Goal: Find specific page/section: Find specific page/section

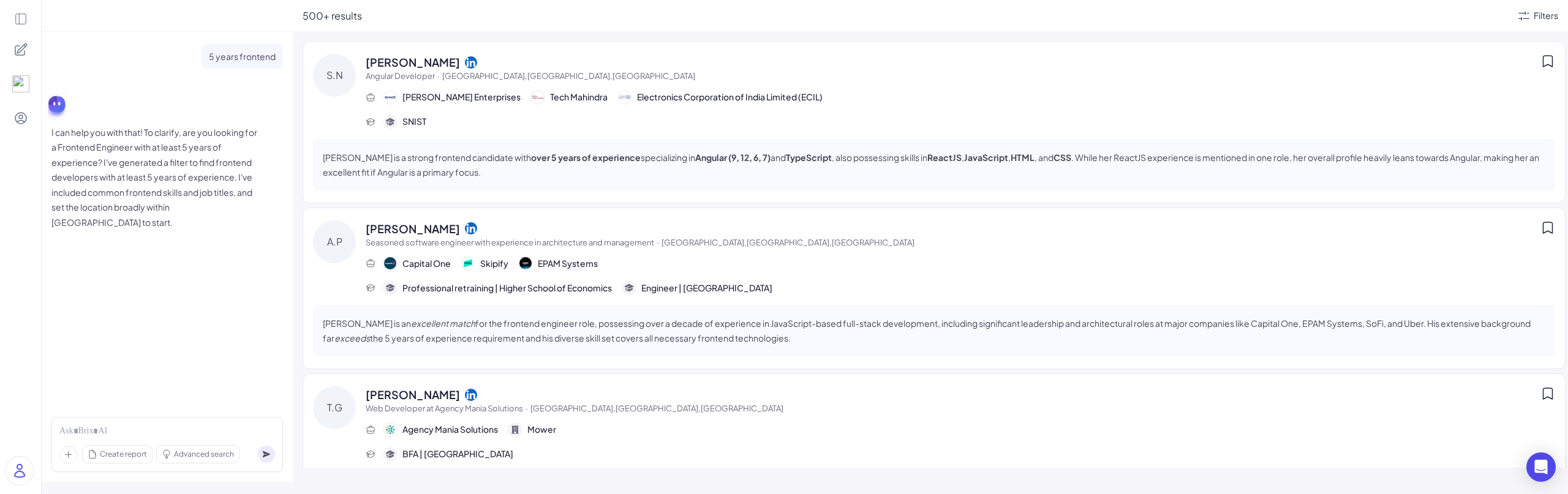
scroll to position [857, 0]
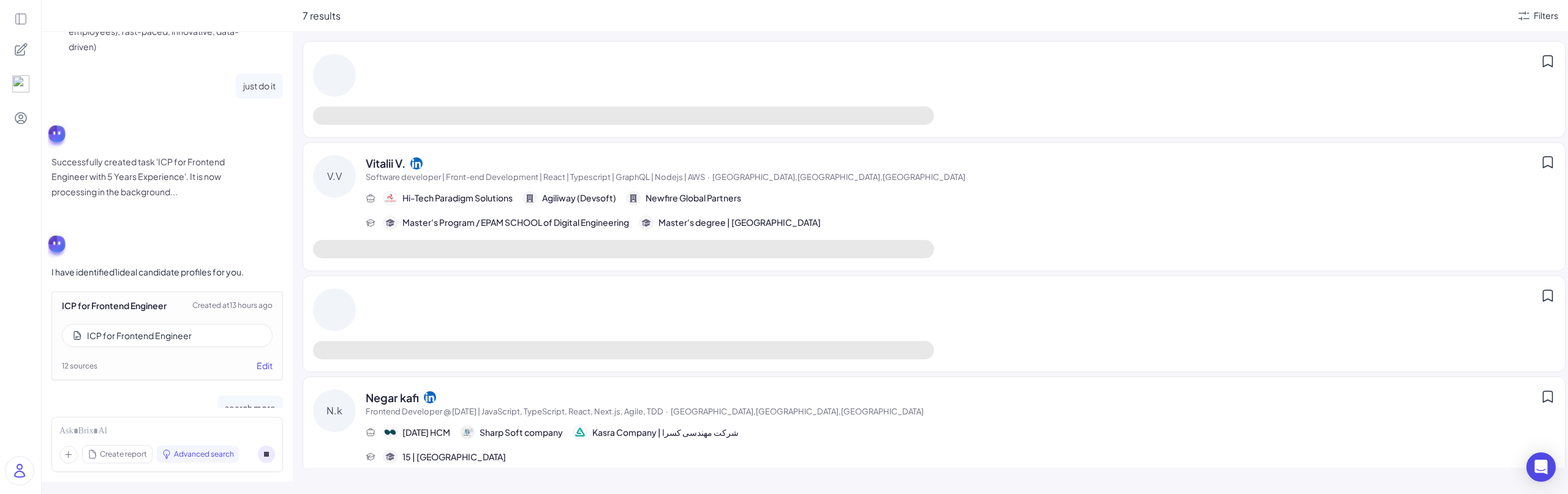
scroll to position [846, 0]
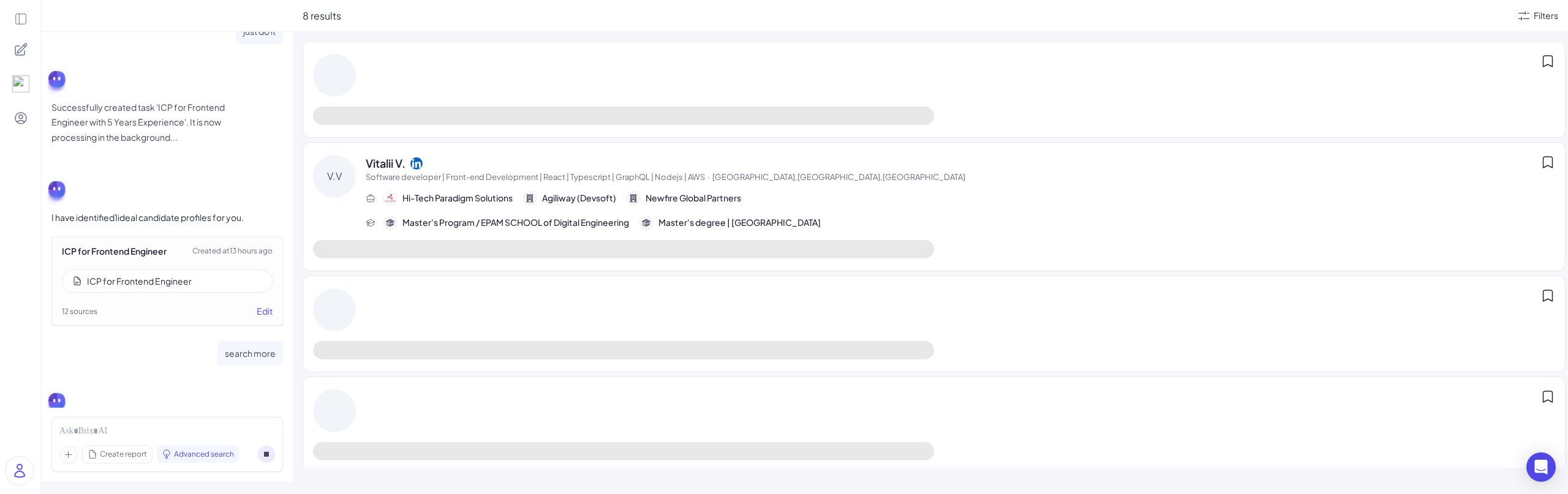
click at [136, 279] on div "ICP for Frontend Engineer" at bounding box center [139, 281] width 105 height 13
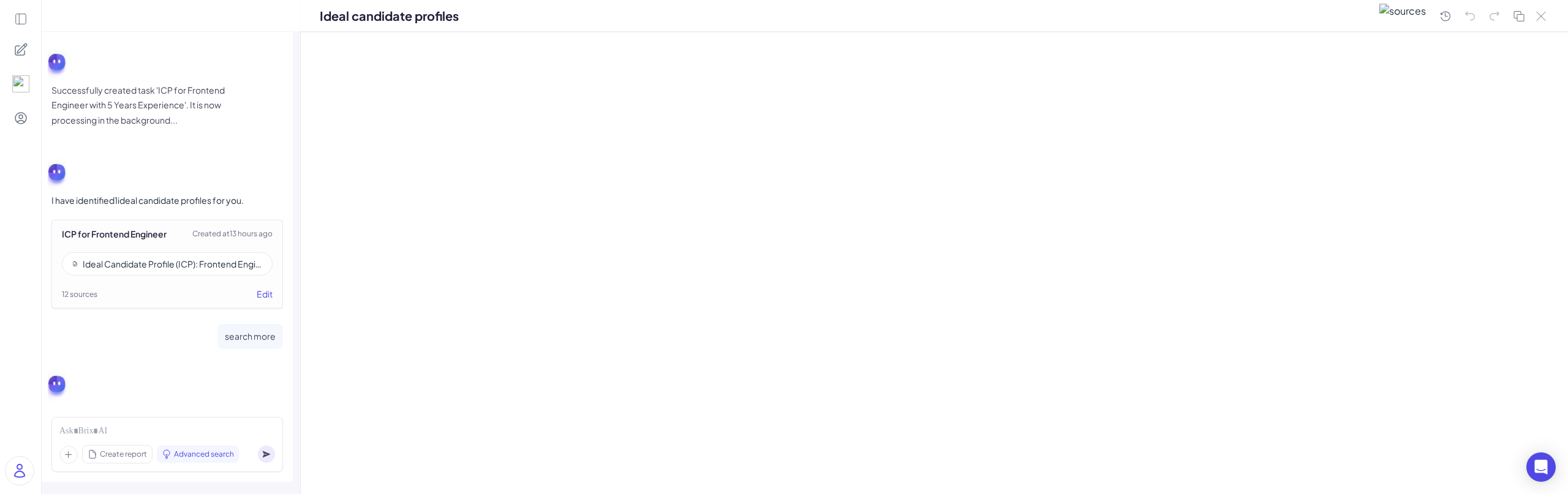
scroll to position [935, 0]
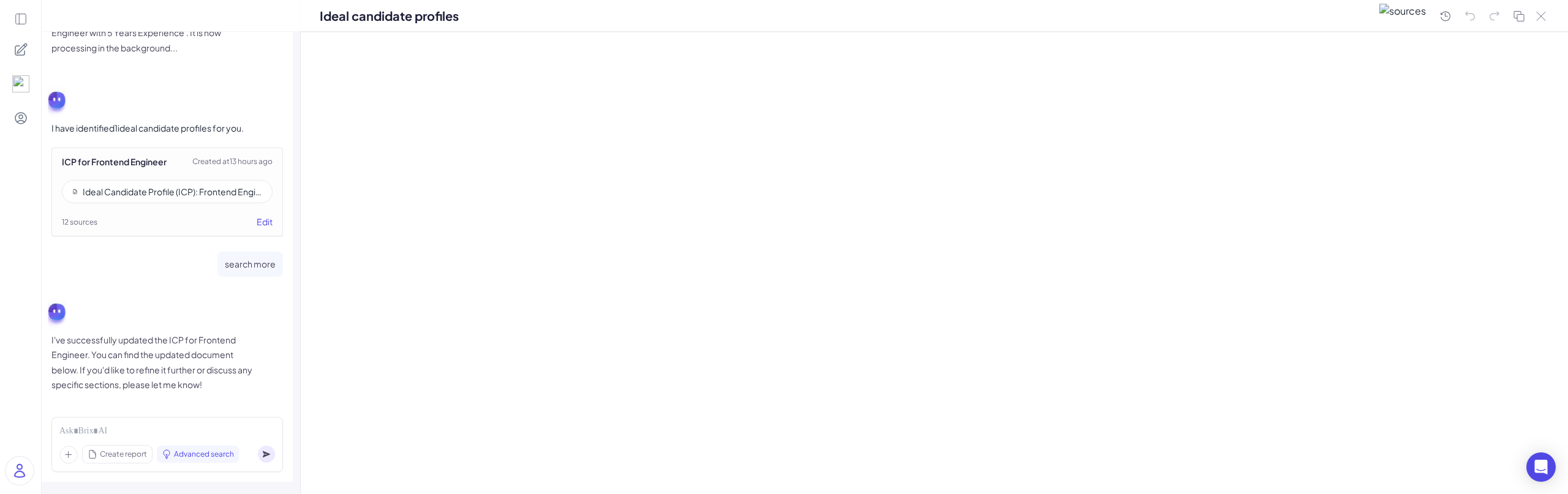
click at [135, 188] on div "Ideal Candidate Profile (ICP): Frontend Engineer (Mid-level, ~5 Years Experienc…" at bounding box center [173, 191] width 180 height 13
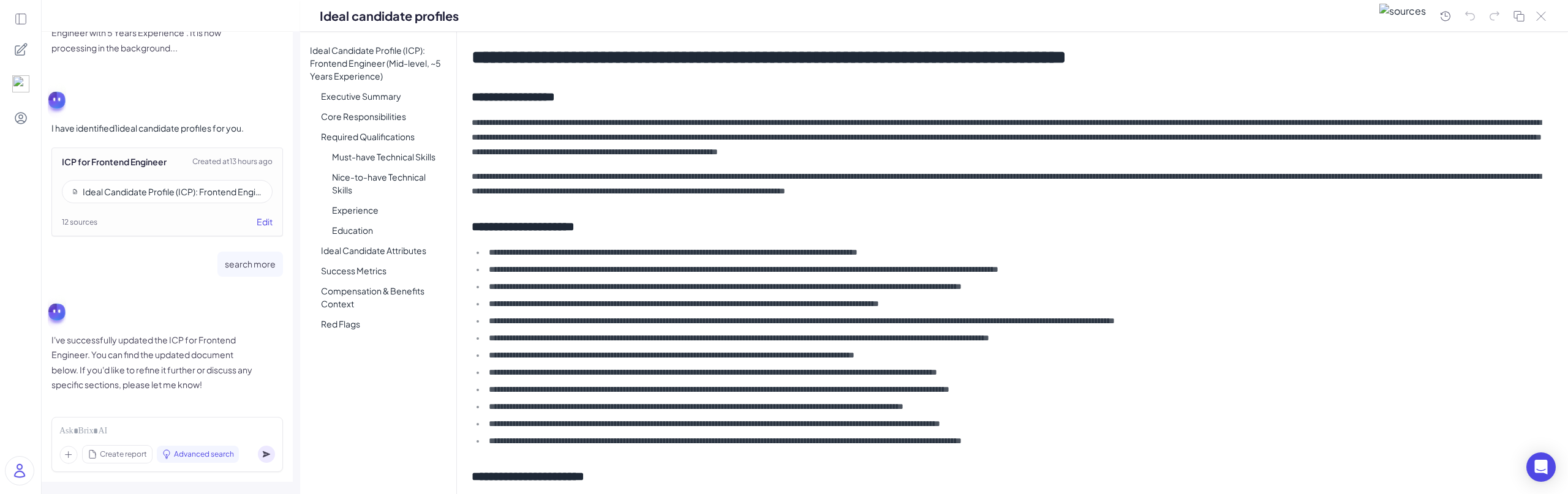
scroll to position [1425, 0]
